Goal: Check status: Check status

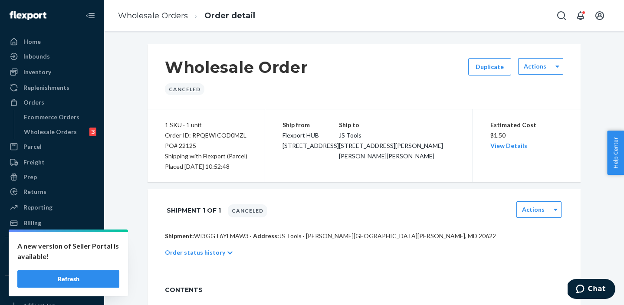
click at [85, 275] on button "Refresh" at bounding box center [68, 278] width 102 height 17
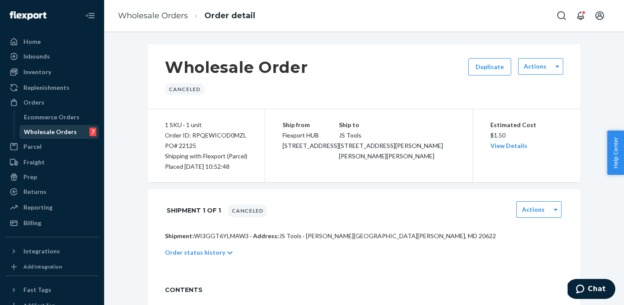
click at [32, 132] on div "Wholesale Orders" at bounding box center [50, 131] width 53 height 9
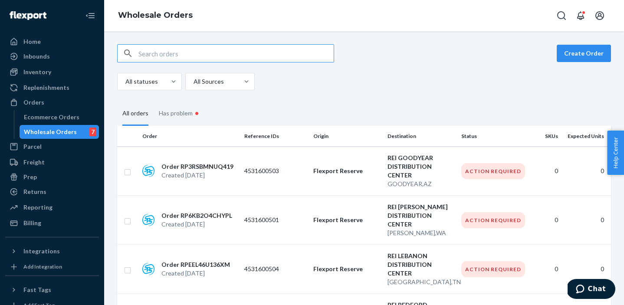
click at [219, 56] on input "text" at bounding box center [235, 53] width 195 height 17
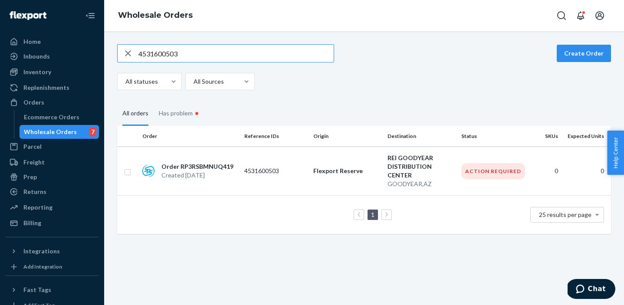
type input "4531600503"
click at [247, 167] on p "4531600503" at bounding box center [275, 171] width 62 height 9
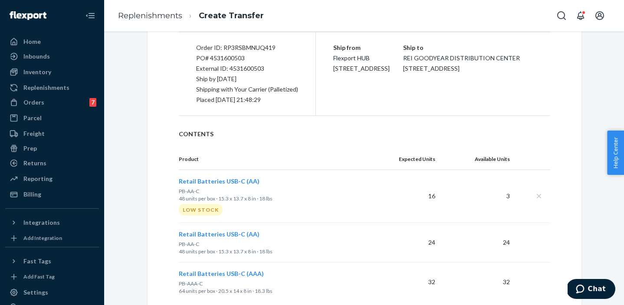
scroll to position [205, 0]
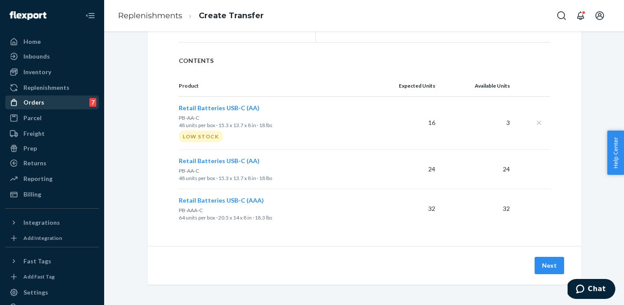
click at [31, 102] on div "Orders" at bounding box center [33, 102] width 21 height 9
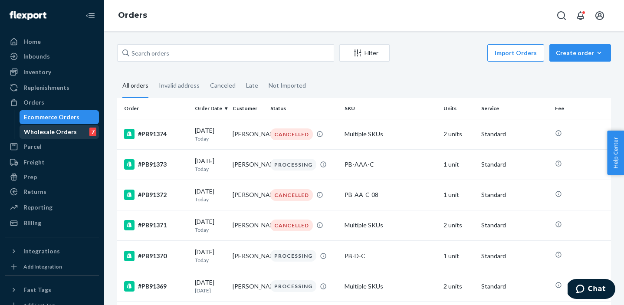
click at [44, 131] on div "Wholesale Orders" at bounding box center [50, 131] width 53 height 9
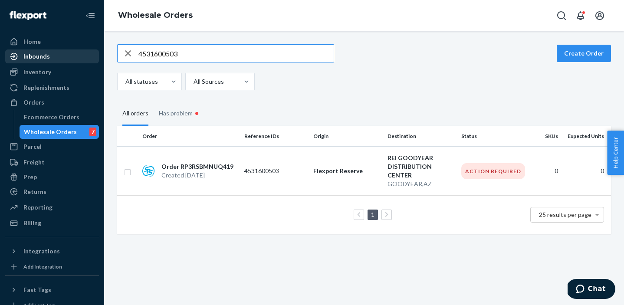
click at [40, 61] on div "Inbounds" at bounding box center [52, 56] width 92 height 12
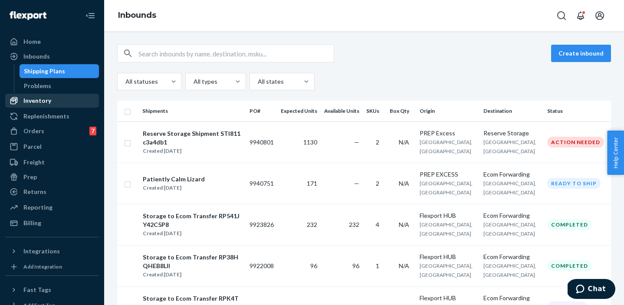
click at [39, 96] on div "Inventory" at bounding box center [37, 100] width 28 height 9
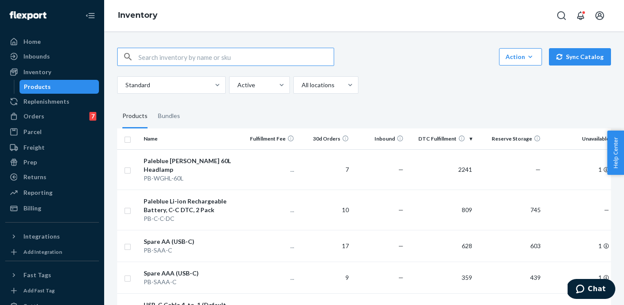
click at [207, 61] on input "text" at bounding box center [235, 56] width 195 height 17
type input "PB-AA-C"
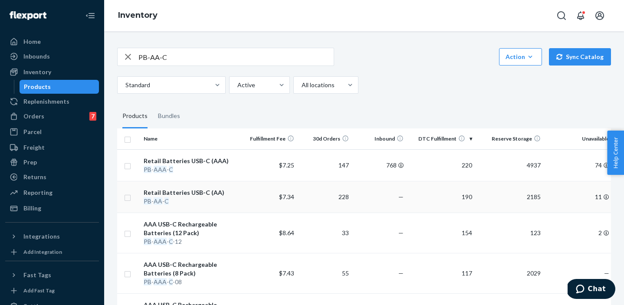
click at [412, 201] on td "190" at bounding box center [441, 197] width 69 height 32
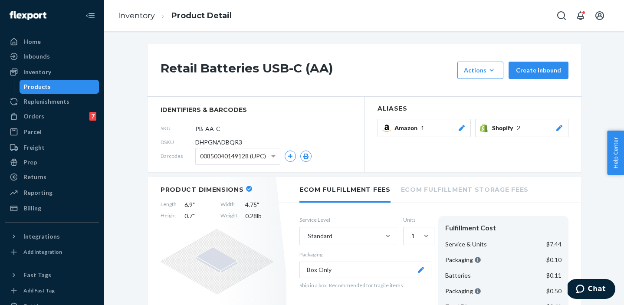
click at [377, 64] on h1 "Retail Batteries USB-C (AA)" at bounding box center [306, 70] width 292 height 17
click at [32, 42] on div "Home" at bounding box center [31, 41] width 17 height 9
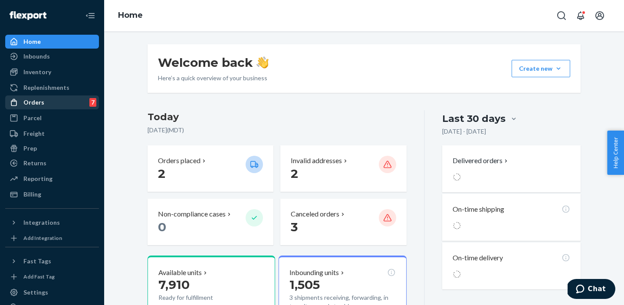
click at [48, 102] on div "Orders 7" at bounding box center [52, 102] width 92 height 12
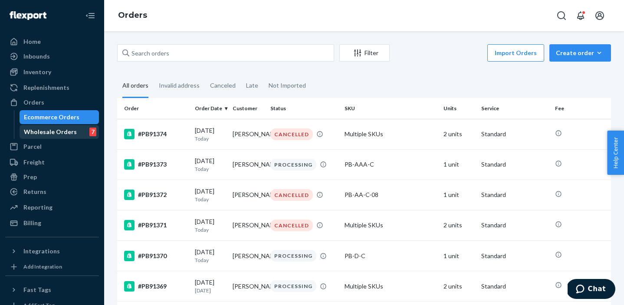
click at [59, 132] on div "Wholesale Orders" at bounding box center [50, 131] width 53 height 9
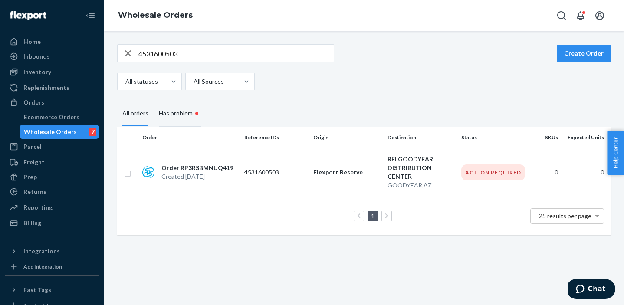
click at [190, 115] on div "Has problem •" at bounding box center [180, 114] width 42 height 26
click at [154, 101] on input "Has problem •" at bounding box center [154, 101] width 0 height 0
click at [125, 54] on icon "button" at bounding box center [128, 53] width 10 height 17
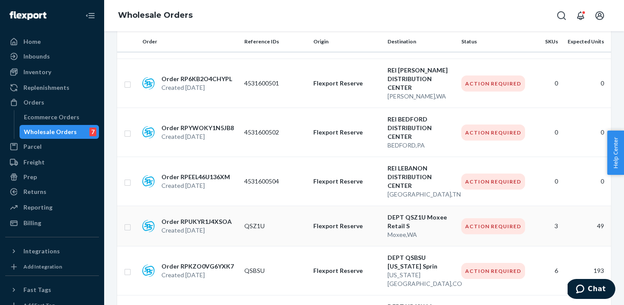
scroll to position [172, 0]
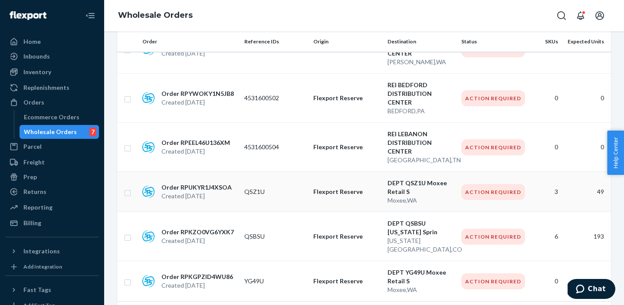
click at [334, 187] on p "Flexport Reserve" at bounding box center [346, 191] width 67 height 9
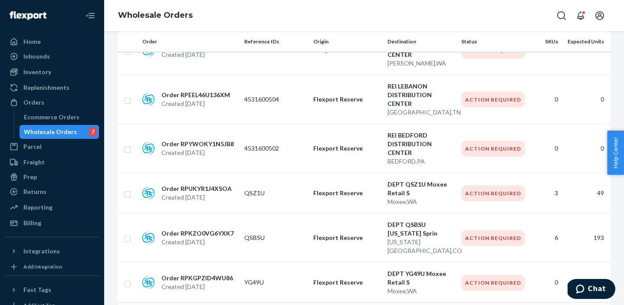
scroll to position [172, 0]
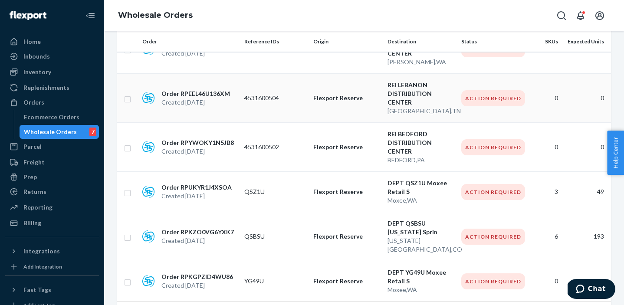
click at [364, 94] on p "Flexport Reserve" at bounding box center [346, 98] width 67 height 9
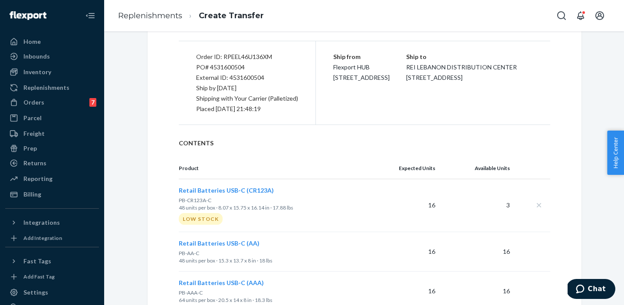
scroll to position [205, 0]
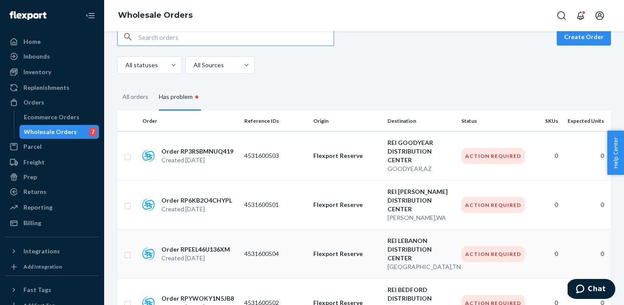
scroll to position [14, 0]
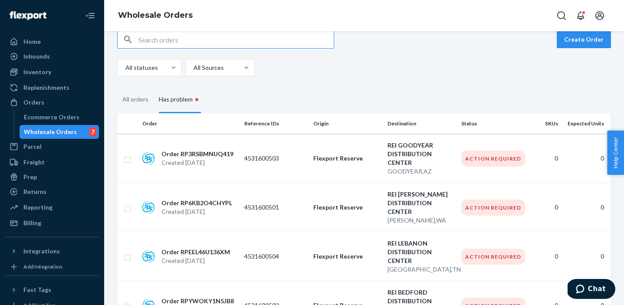
click at [373, 62] on div "All statuses All Sources" at bounding box center [360, 67] width 487 height 17
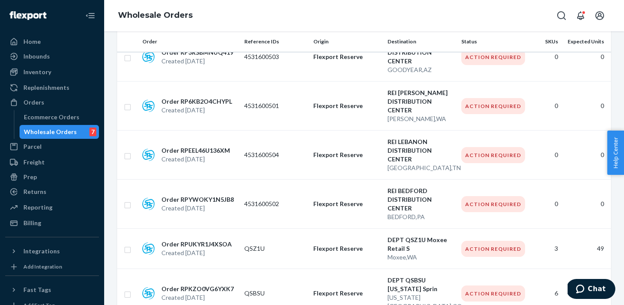
scroll to position [114, 0]
click at [341, 151] on p "Flexport Reserve" at bounding box center [346, 155] width 67 height 9
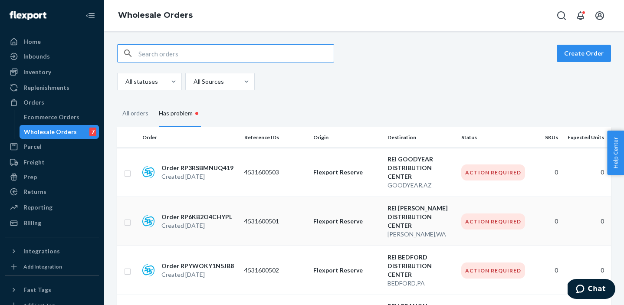
click at [341, 197] on td "Flexport Reserve" at bounding box center [347, 221] width 74 height 49
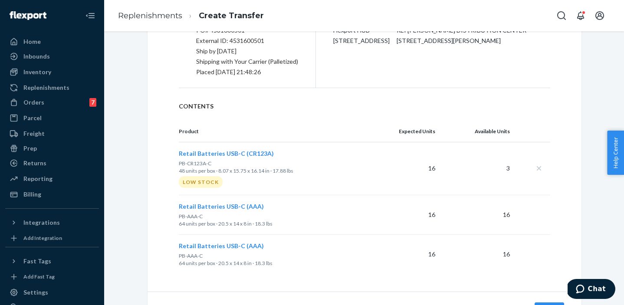
scroll to position [160, 0]
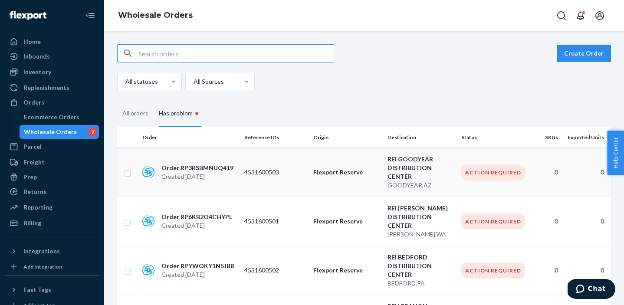
click at [342, 169] on p "Flexport Reserve" at bounding box center [346, 172] width 67 height 9
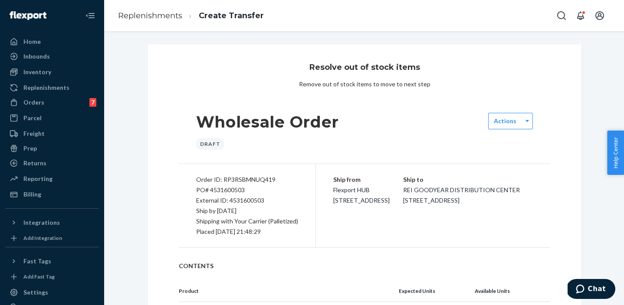
click at [248, 81] on div "Resolve out of stock items Remove out of stock items to move to next step Whole…" at bounding box center [364, 247] width 434 height 407
click at [43, 74] on div "Inventory" at bounding box center [37, 72] width 28 height 9
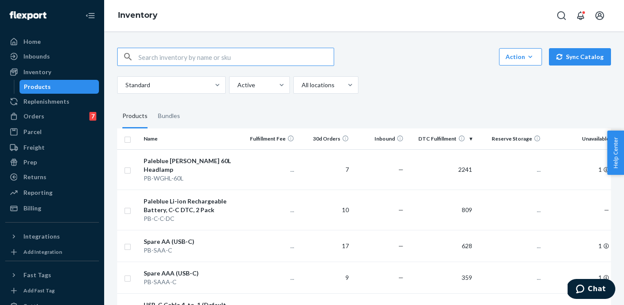
click at [178, 56] on input "text" at bounding box center [235, 56] width 195 height 17
type input "PB-CR123A"
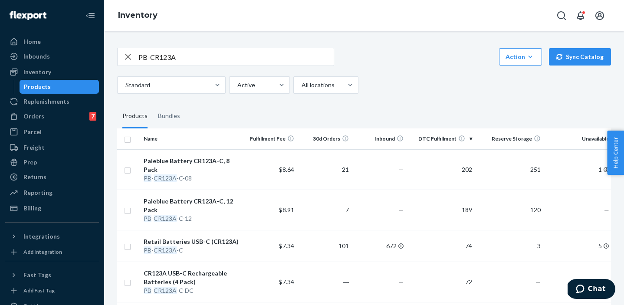
click at [392, 80] on div "Standard Active All locations" at bounding box center [360, 84] width 487 height 17
click at [435, 49] on div "PB-CR123A Action Create product Create bundle Bulk create products Bulk update …" at bounding box center [364, 57] width 494 height 18
click at [45, 114] on div "Orders 7" at bounding box center [52, 116] width 92 height 12
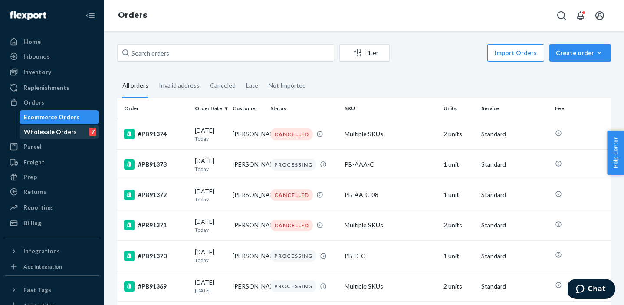
click at [49, 131] on div "Wholesale Orders" at bounding box center [50, 131] width 53 height 9
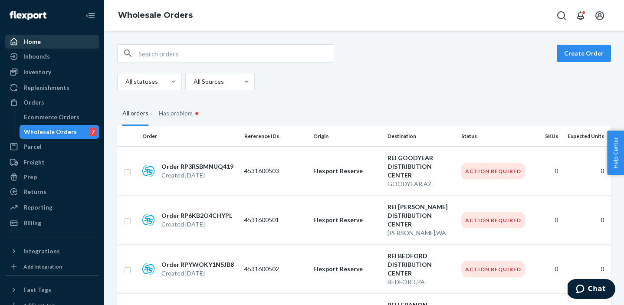
click at [42, 43] on div "Home" at bounding box center [52, 42] width 92 height 12
